Goal: Use online tool/utility: Utilize a website feature to perform a specific function

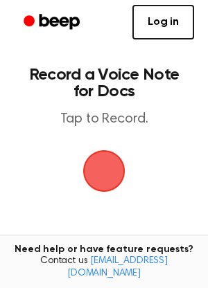
click at [107, 169] on span "button" at bounding box center [104, 171] width 39 height 39
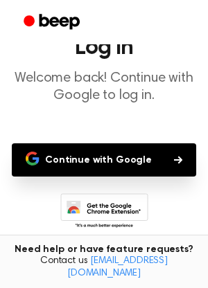
scroll to position [69, 0]
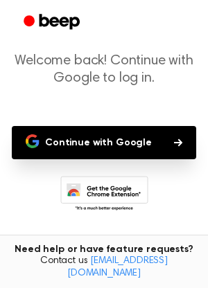
click at [145, 146] on button "Continue with Google" at bounding box center [104, 142] width 184 height 33
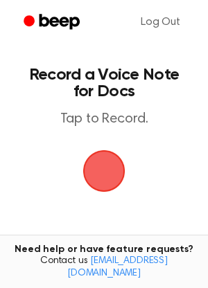
click at [108, 168] on span "button" at bounding box center [104, 171] width 42 height 42
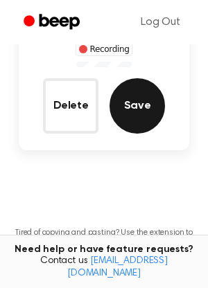
click at [139, 105] on button "Save" at bounding box center [136, 105] width 55 height 55
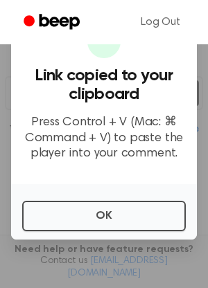
scroll to position [220, 0]
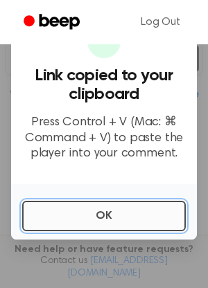
click at [133, 218] on button "OK" at bounding box center [104, 216] width 164 height 30
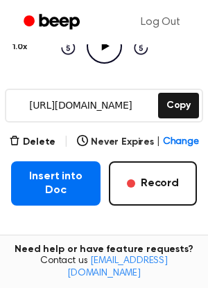
scroll to position [168, 0]
